Goal: Information Seeking & Learning: Learn about a topic

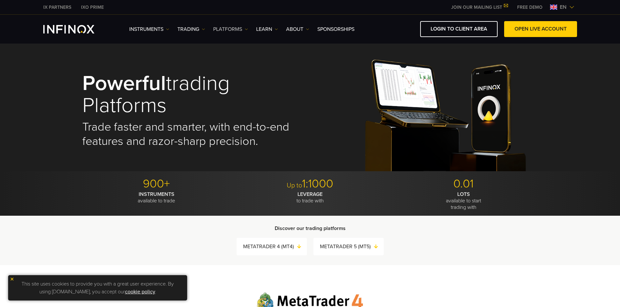
click at [235, 27] on link "PLATFORMS" at bounding box center [230, 29] width 35 height 8
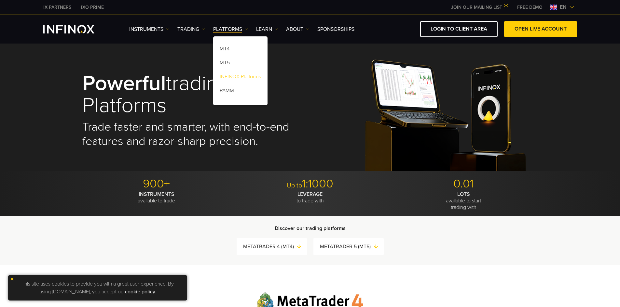
click at [248, 82] on link "INFINOX Platforms" at bounding box center [240, 78] width 54 height 14
click at [248, 77] on link "INFINOX Platforms" at bounding box center [240, 78] width 54 height 14
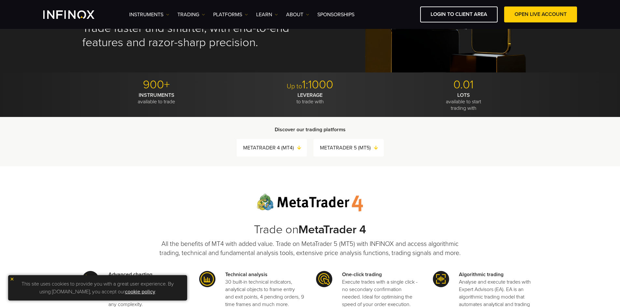
scroll to position [130, 0]
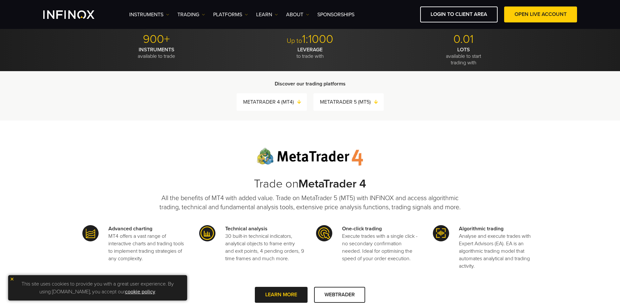
click at [29, 138] on div "Trade on MetaTrader 4 All the benefits of MT4 with added value. Trade on MetaTr…" at bounding box center [310, 306] width 620 height 371
click at [230, 15] on link "PLATFORMS" at bounding box center [230, 15] width 35 height 8
